Goal: Information Seeking & Learning: Learn about a topic

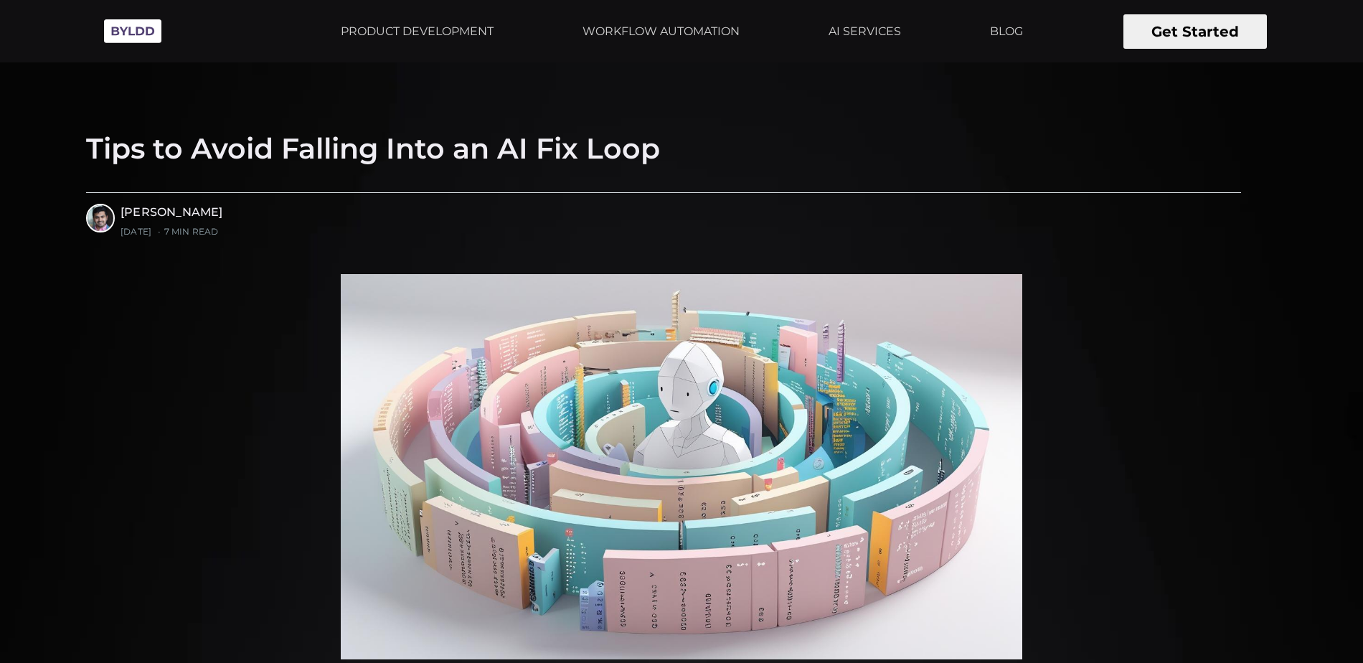
click at [105, 29] on img at bounding box center [133, 30] width 72 height 39
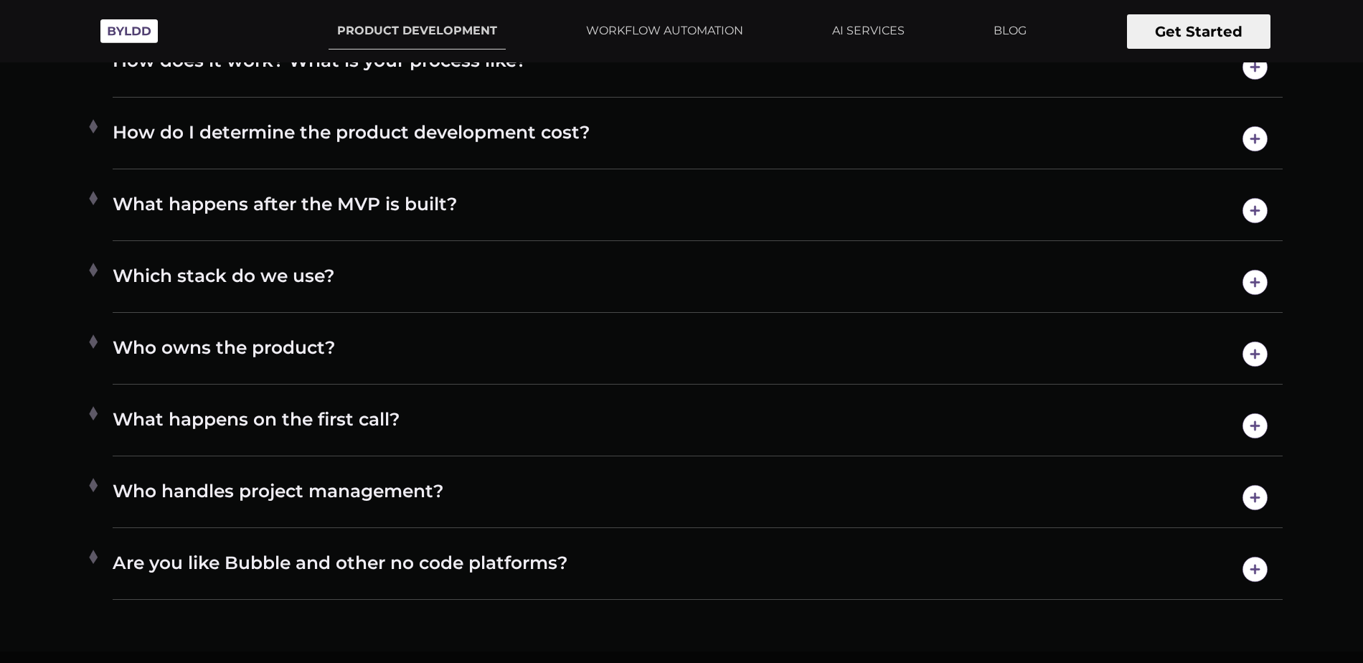
scroll to position [8234, 0]
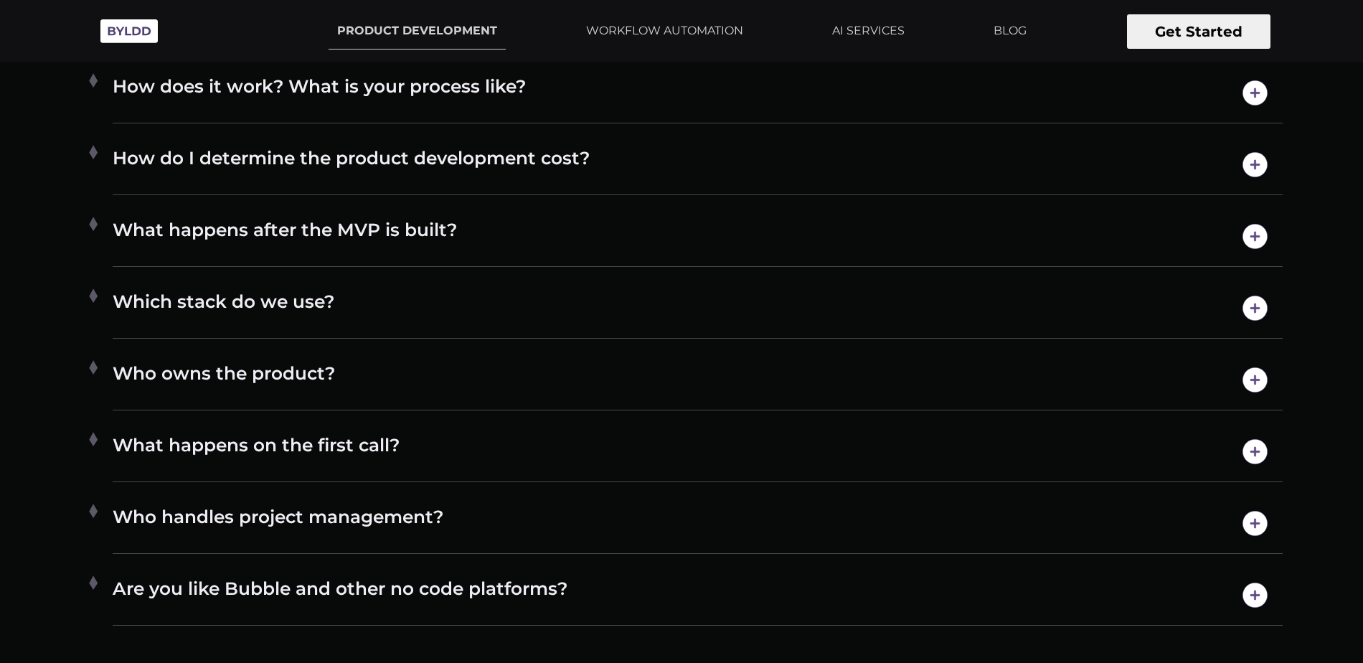
click at [321, 303] on h4 "Which stack do we use?" at bounding box center [698, 308] width 1170 height 37
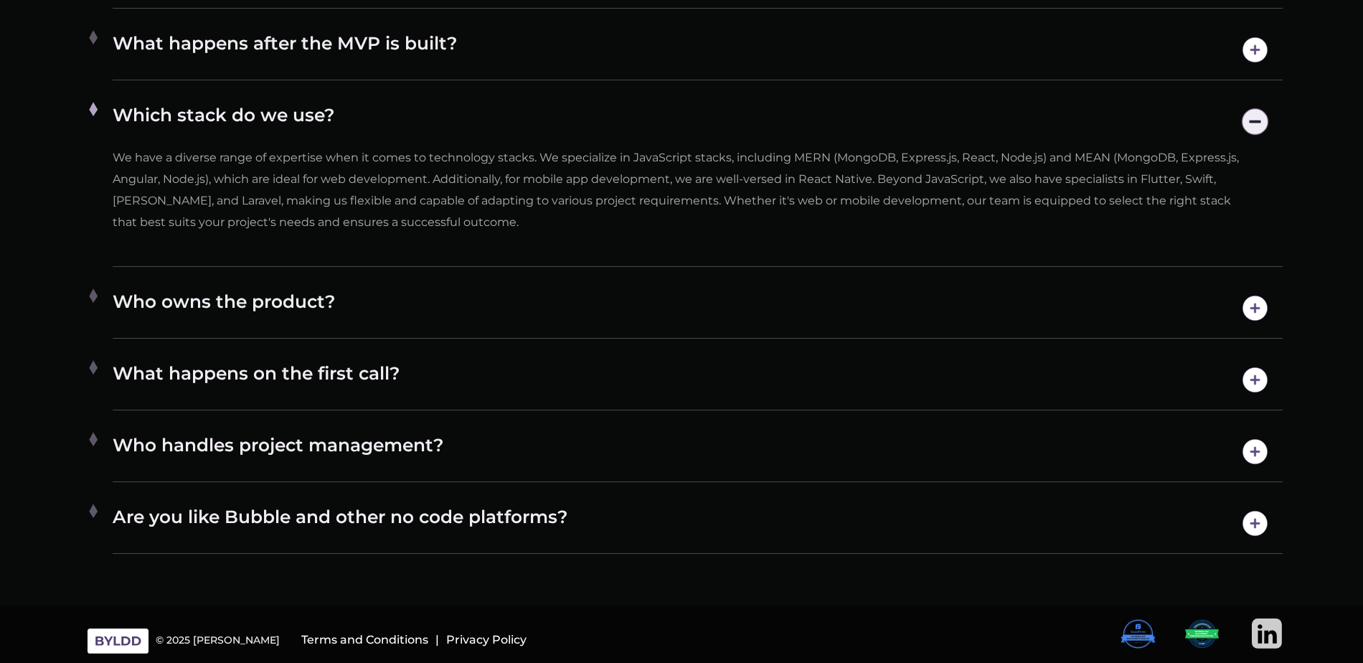
click at [321, 287] on div "Who owns the product? 100% of the ownership and intellectual property belongs t…" at bounding box center [698, 308] width 1170 height 60
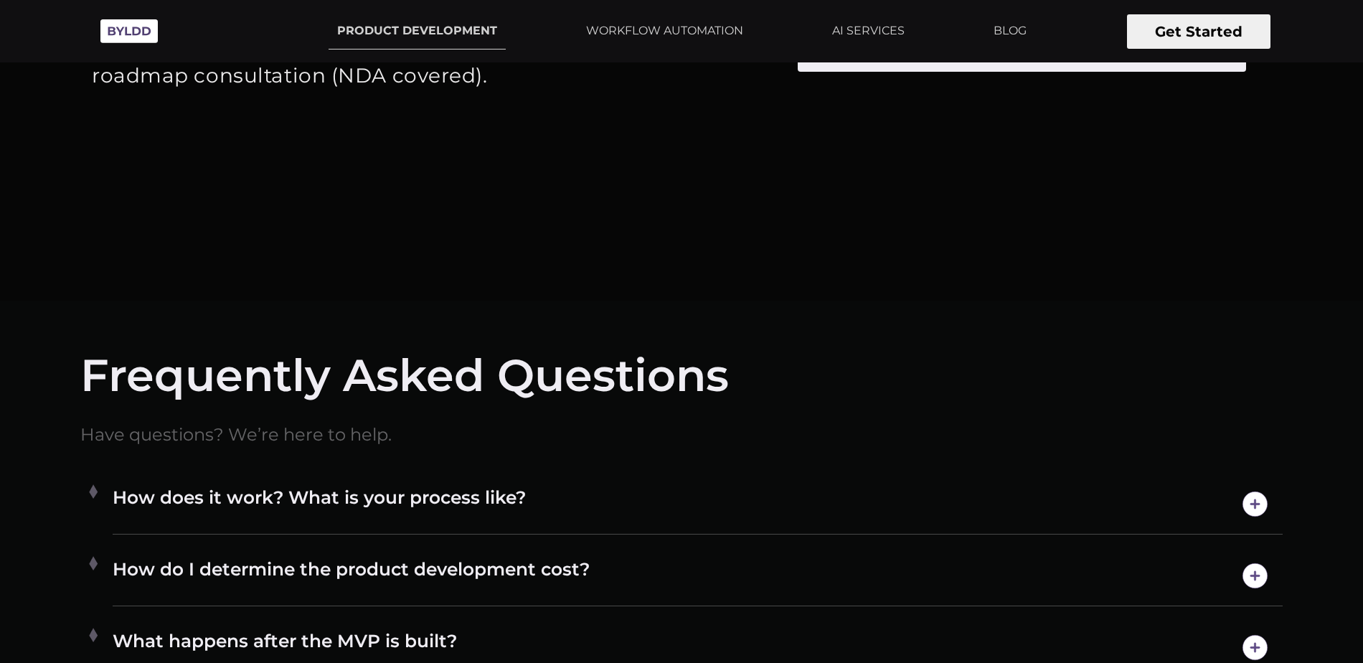
scroll to position [7804, 0]
